Goal: Task Accomplishment & Management: Manage account settings

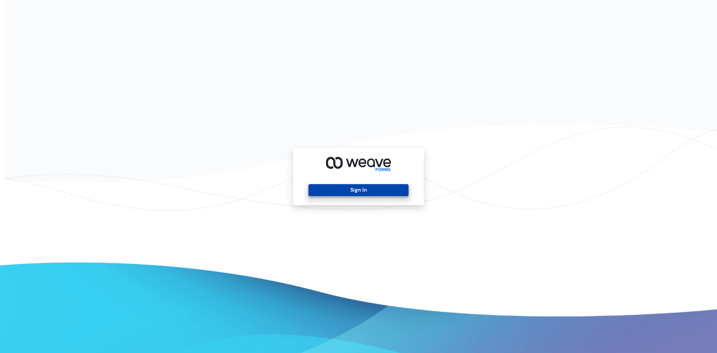
click at [330, 190] on button "Sign In" at bounding box center [359, 190] width 100 height 12
click at [322, 191] on button "Sign In" at bounding box center [359, 190] width 100 height 12
